Goal: Find specific page/section: Find specific page/section

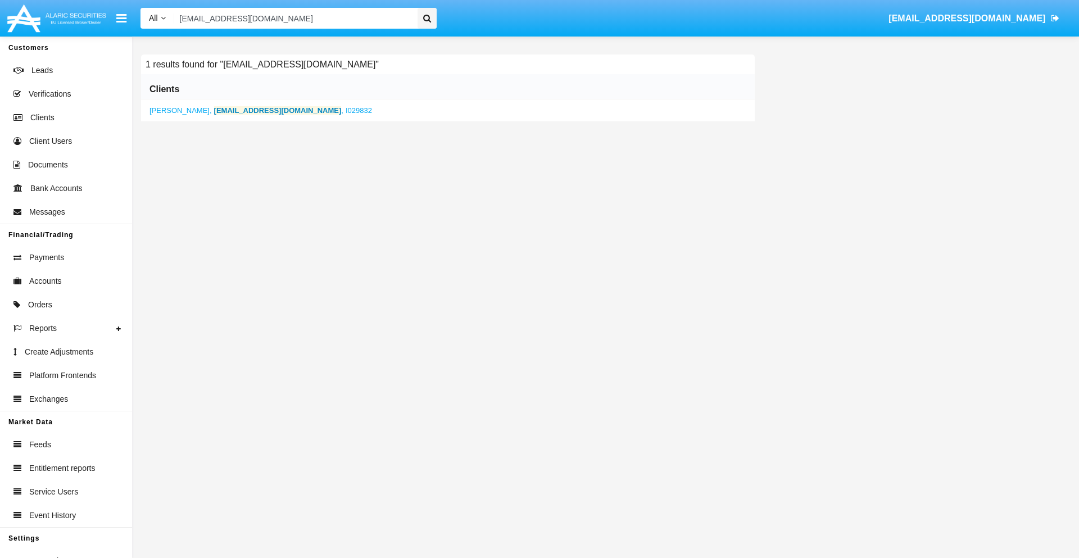
type input "[EMAIL_ADDRESS][DOMAIN_NAME]"
click at [262, 110] on b "[EMAIL_ADDRESS][DOMAIN_NAME]" at bounding box center [278, 110] width 128 height 8
